Goal: Transaction & Acquisition: Purchase product/service

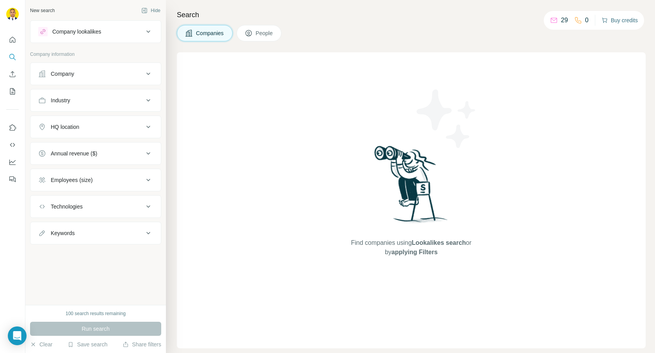
click at [617, 20] on button "Buy credits" at bounding box center [619, 20] width 36 height 11
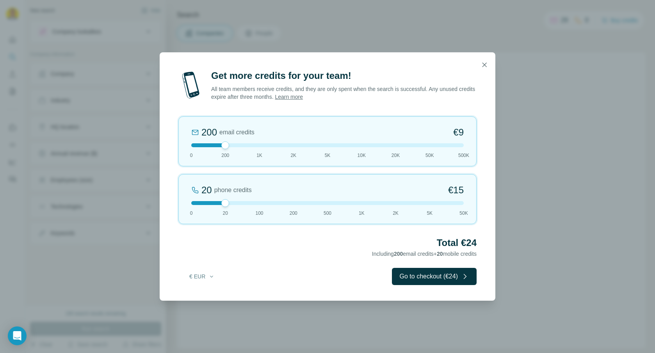
drag, startPoint x: 222, startPoint y: 146, endPoint x: 194, endPoint y: 145, distance: 28.5
click at [221, 146] on div at bounding box center [225, 145] width 8 height 8
click at [195, 277] on button "€ EUR" at bounding box center [202, 276] width 36 height 14
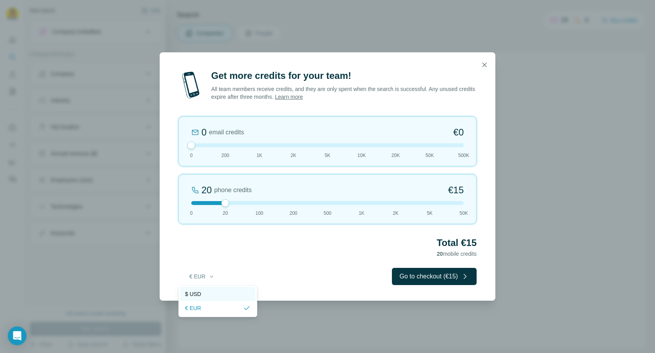
click at [201, 295] on span "$ USD" at bounding box center [193, 294] width 16 height 8
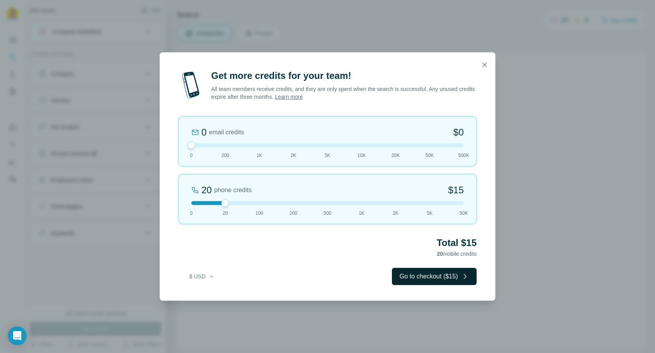
click at [426, 274] on button "Go to checkout ($15)" at bounding box center [434, 276] width 85 height 17
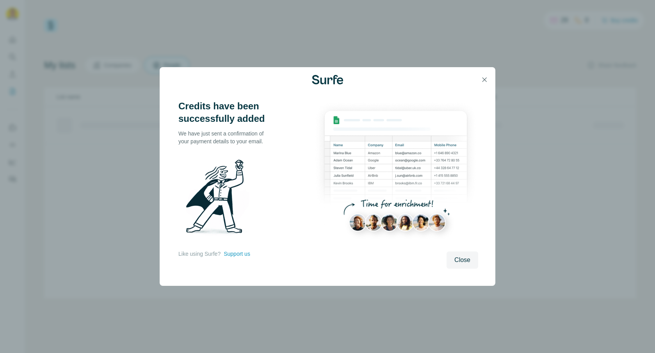
click at [448, 262] on button "Close" at bounding box center [462, 259] width 32 height 17
